Goal: Check status: Check status

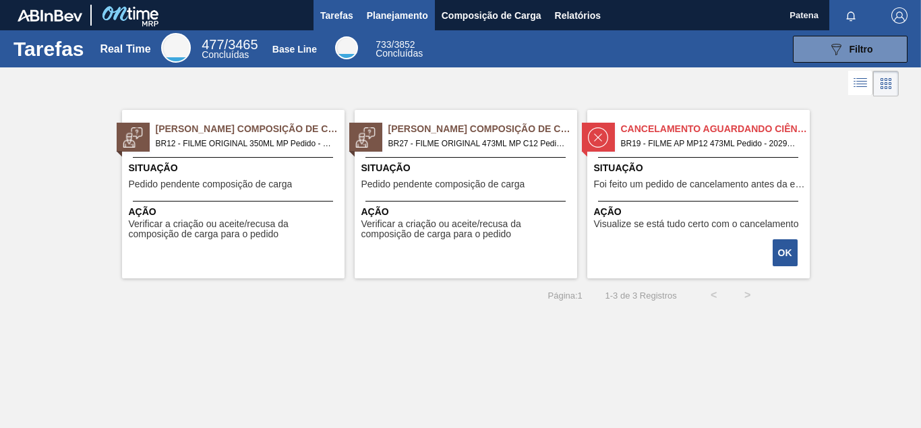
click at [393, 12] on span "Planejamento" at bounding box center [397, 15] width 61 height 16
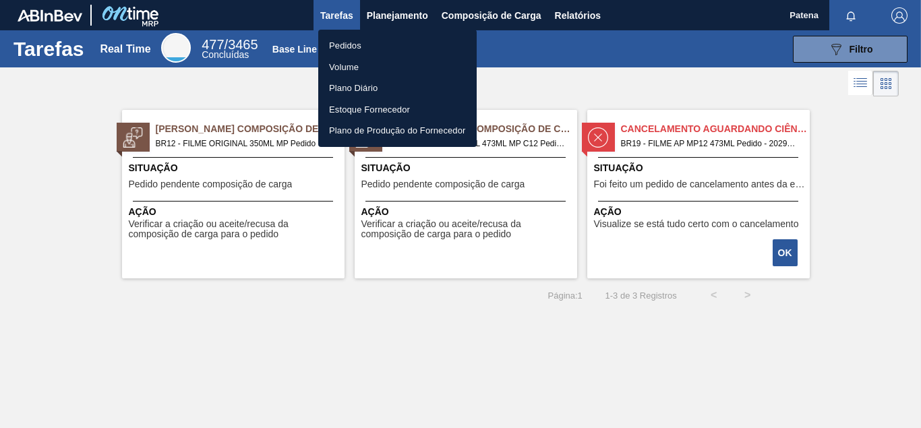
click at [365, 46] on li "Pedidos" at bounding box center [397, 46] width 158 height 22
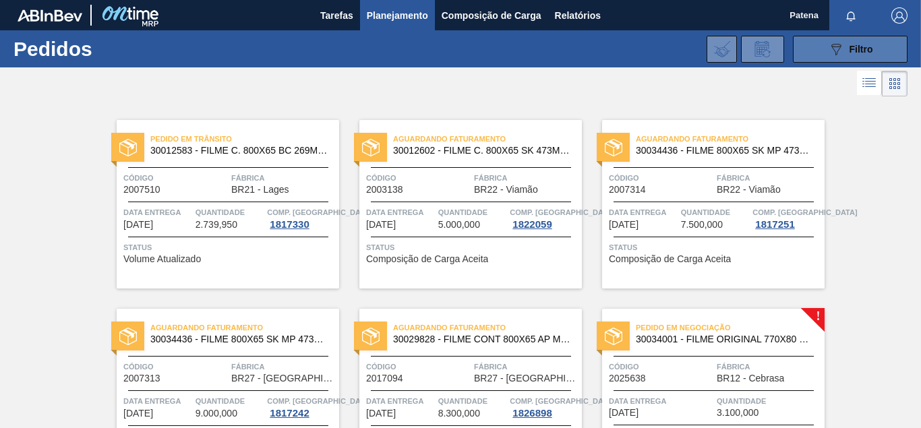
click at [851, 50] on span "Filtro" at bounding box center [861, 49] width 24 height 11
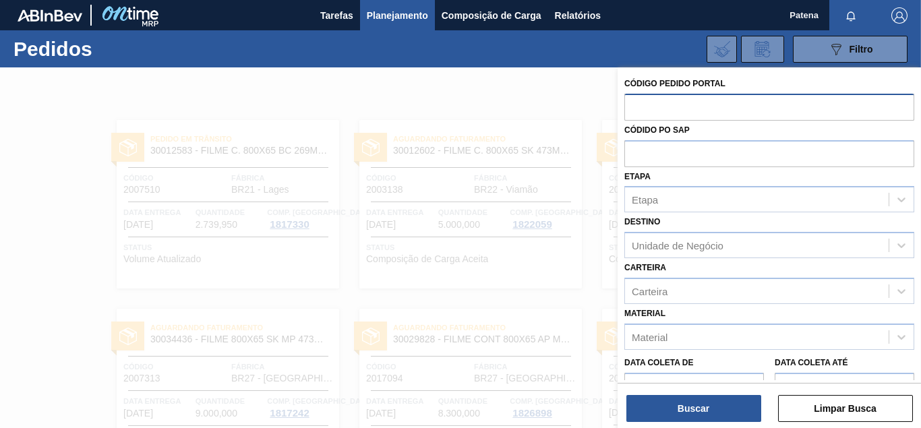
click at [668, 108] on input "text" at bounding box center [769, 107] width 290 height 26
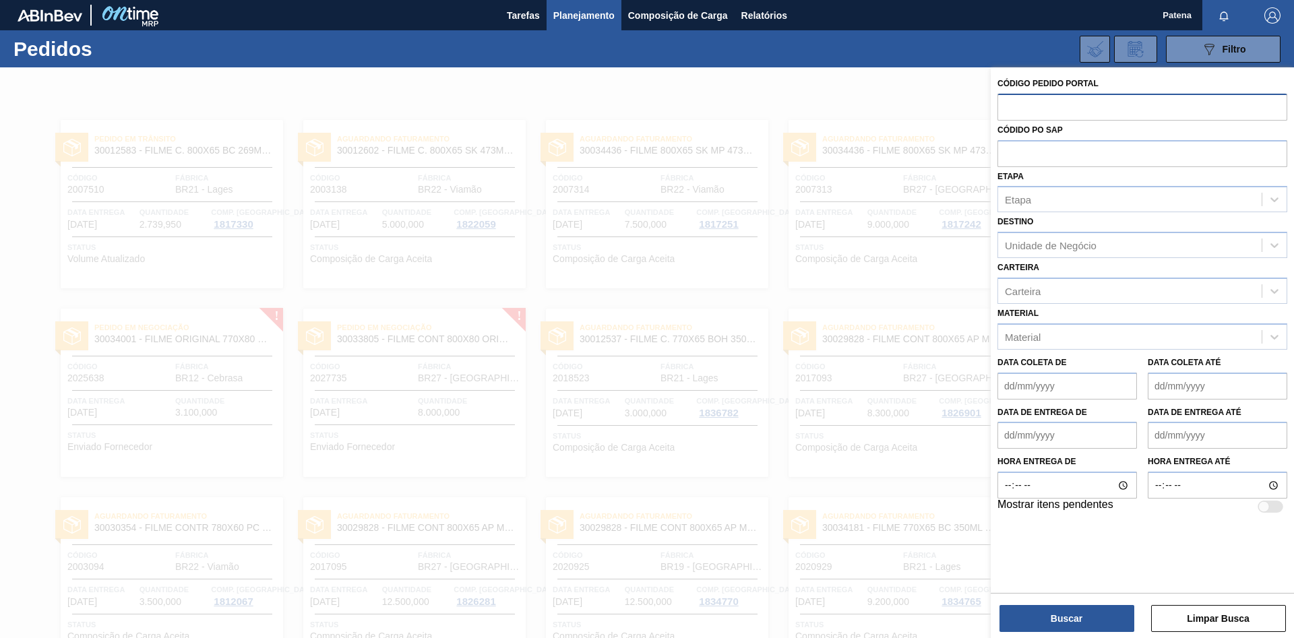
click at [920, 111] on input "text" at bounding box center [1142, 107] width 290 height 26
type input "2007313"
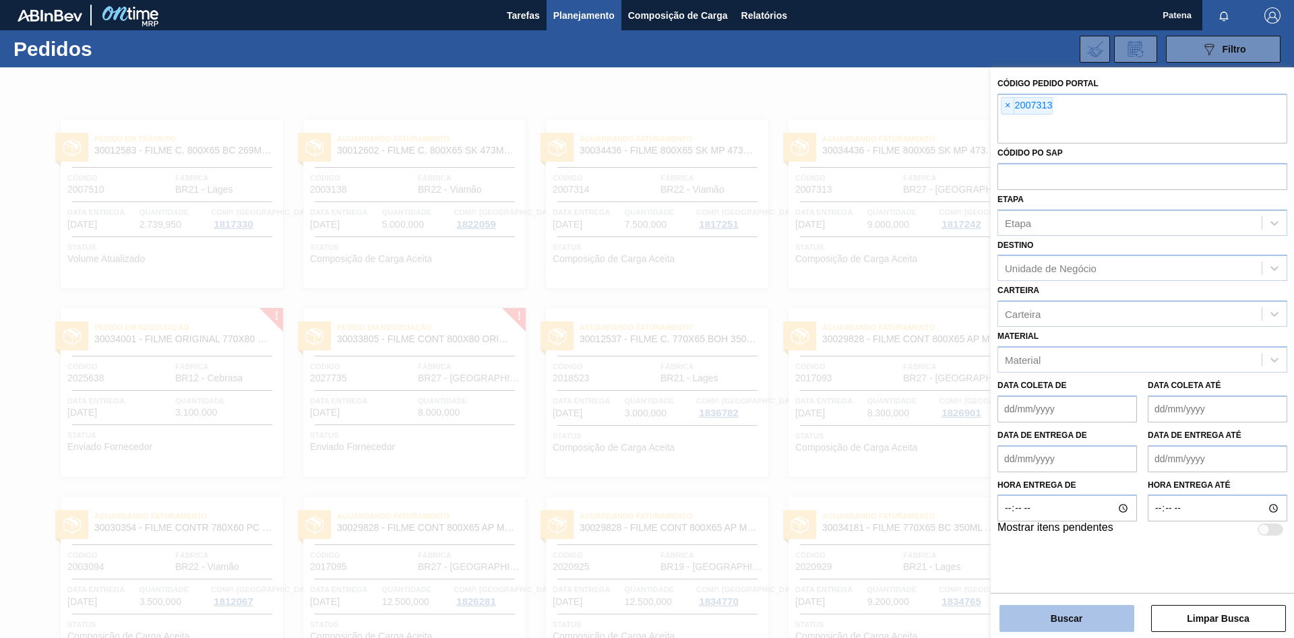
click at [920, 427] on button "Buscar" at bounding box center [1066, 618] width 135 height 27
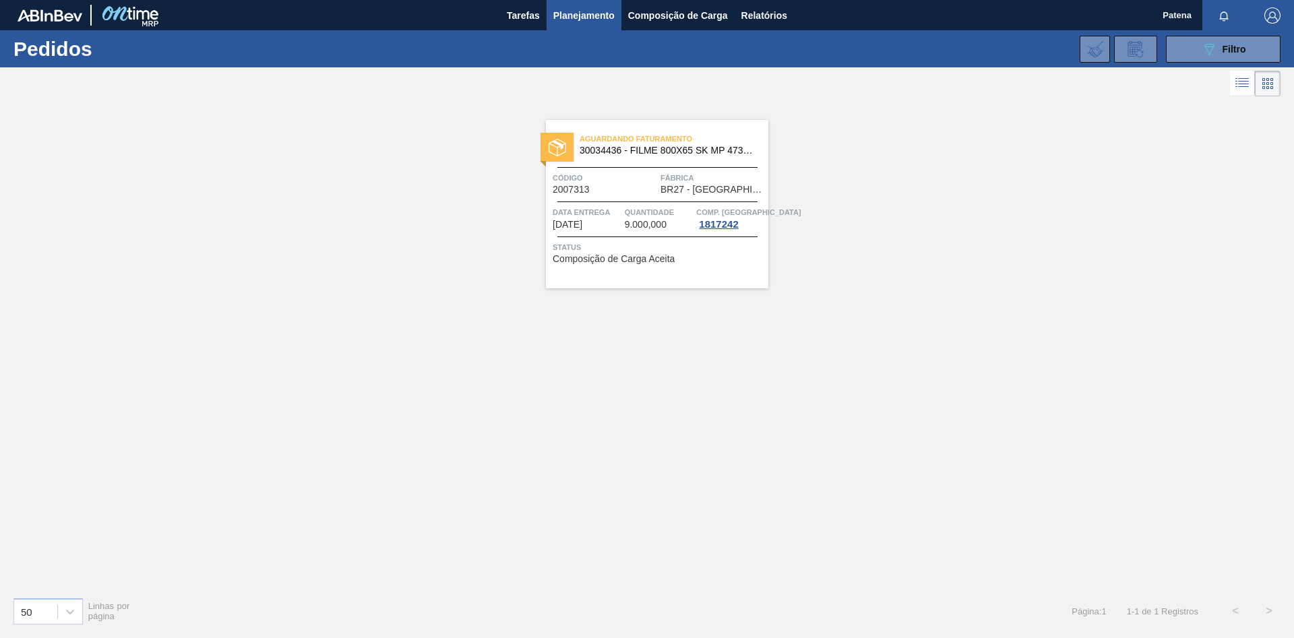
click at [832, 421] on div "Aguardando Faturamento 30034436 - FILME 800X65 SK MP 473ML C12 Código 2007313 F…" at bounding box center [647, 343] width 1294 height 487
click at [920, 373] on div "Aguardando Faturamento 30034436 - FILME 800X65 SK MP 473ML C12 Código 2007313 F…" at bounding box center [647, 343] width 1294 height 487
click at [623, 195] on div "Aguardando Faturamento 30034436 - FILME 800X65 SK MP 473ML C12 Código 2007313 F…" at bounding box center [657, 204] width 222 height 168
